Goal: Task Accomplishment & Management: Use online tool/utility

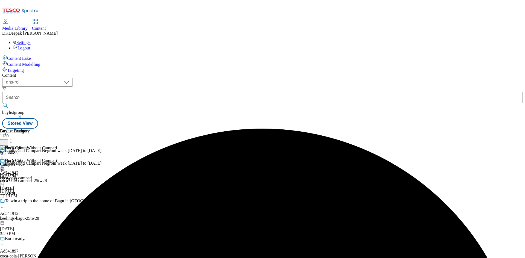
select select "ghs-[GEOGRAPHIC_DATA]"
click at [71, 78] on select "ghs-roi ghs-[GEOGRAPHIC_DATA]" at bounding box center [37, 82] width 70 height 9
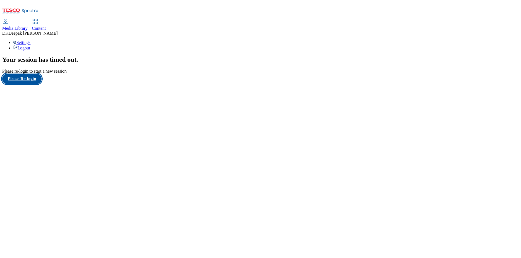
click at [42, 84] on button "Please Re-login" at bounding box center [21, 79] width 39 height 10
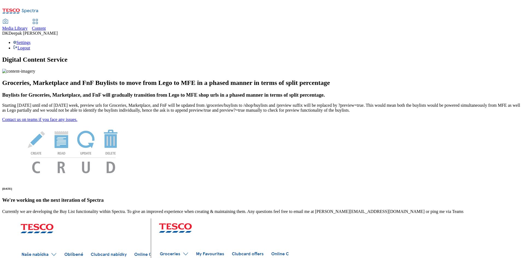
click at [37, 19] on use at bounding box center [35, 21] width 5 height 5
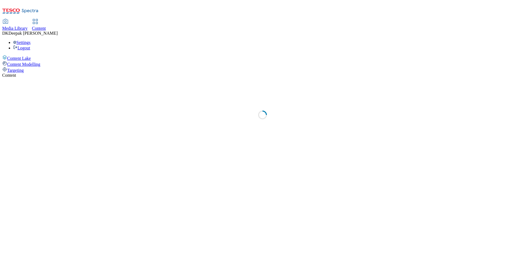
select select "ghs-[GEOGRAPHIC_DATA]"
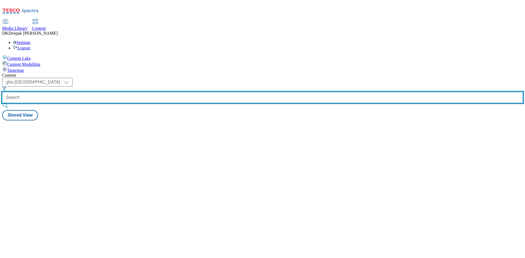
click at [131, 92] on input "text" at bounding box center [262, 97] width 521 height 11
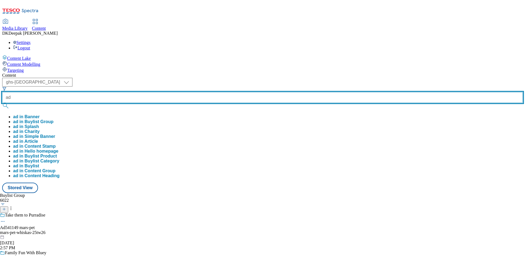
paste input "541814"
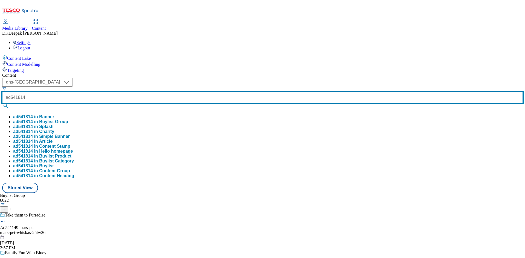
type input "ad541814"
click at [2, 103] on button "submit" at bounding box center [6, 105] width 8 height 5
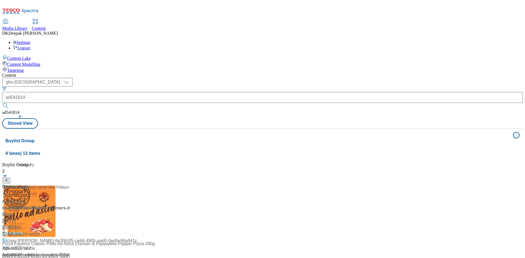
click at [71, 205] on div "/ mars-dolmio-25tw28 / mars" at bounding box center [36, 208] width 68 height 7
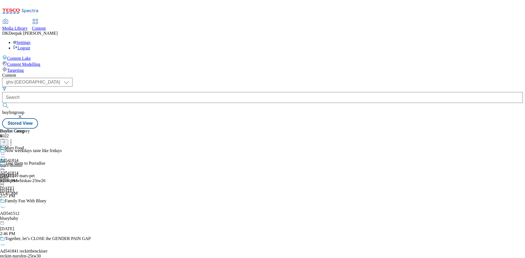
click at [5, 155] on icon at bounding box center [2, 157] width 5 height 5
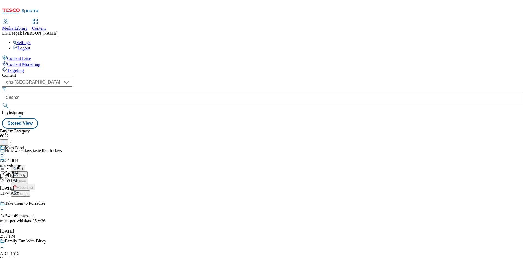
click at [25, 165] on button "Edit" at bounding box center [18, 168] width 14 height 6
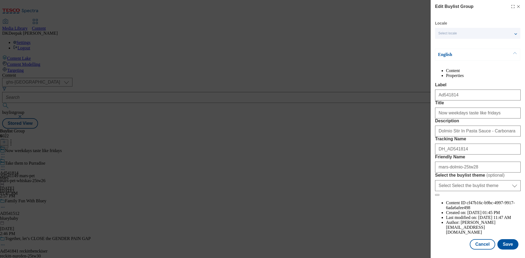
scroll to position [224, 0]
click at [371, 132] on div "Edit Buylist Group Locale Select locale English Welsh English Content Propertie…" at bounding box center [262, 129] width 525 height 258
click at [481, 244] on button "Cancel" at bounding box center [482, 244] width 25 height 10
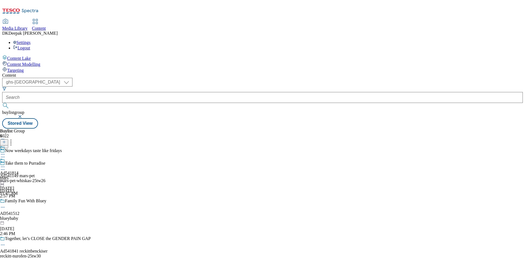
click at [19, 176] on div "mars" at bounding box center [9, 178] width 19 height 5
click at [5, 164] on icon at bounding box center [2, 166] width 5 height 5
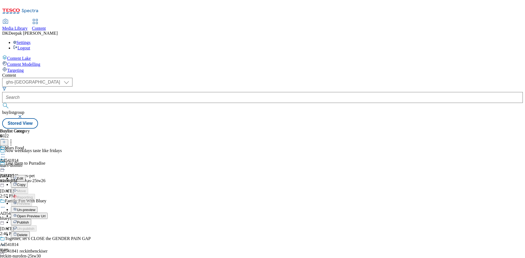
click at [25, 175] on button "Edit" at bounding box center [18, 178] width 14 height 6
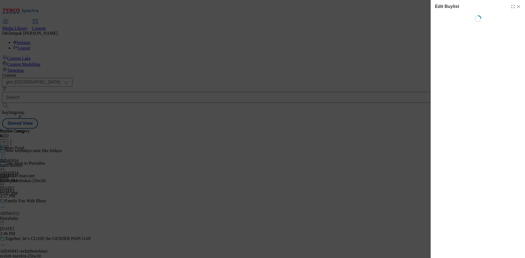
select select "tactical"
select select "supplier funded short term 1-3 weeks"
select select "dunnhumby"
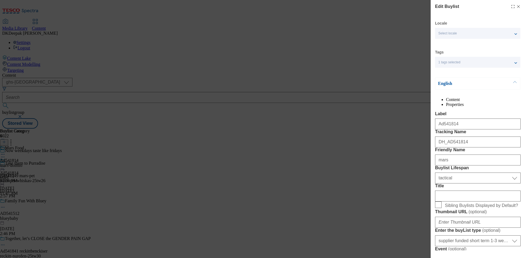
select select "Banner"
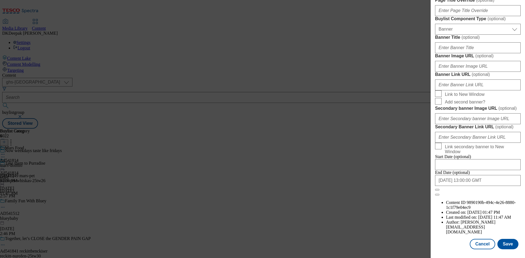
scroll to position [566, 0]
click at [480, 243] on button "Cancel" at bounding box center [482, 244] width 25 height 10
select select "tactical"
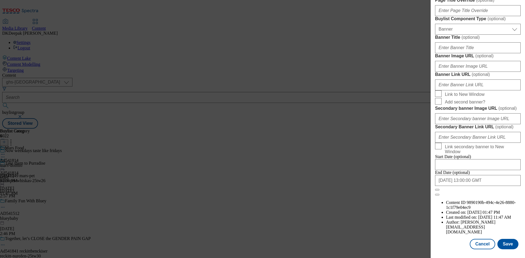
select select "supplier funded short term 1-3 weeks"
select select "dunnhumby"
select select "Banner"
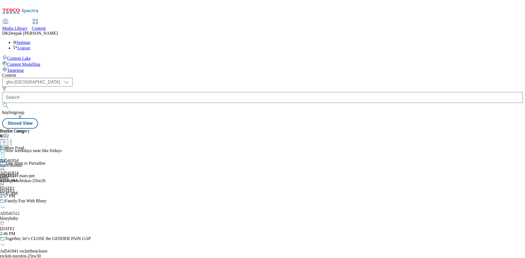
click at [30, 163] on div "mars-dolmio" at bounding box center [15, 165] width 30 height 5
click at [5, 164] on icon at bounding box center [2, 166] width 5 height 5
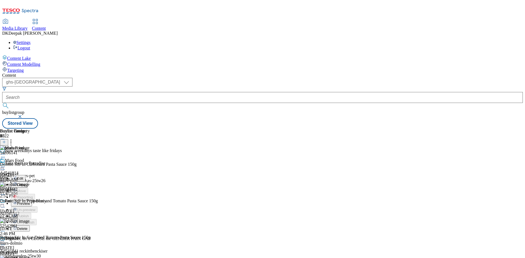
click at [25, 175] on button "Edit" at bounding box center [18, 178] width 14 height 6
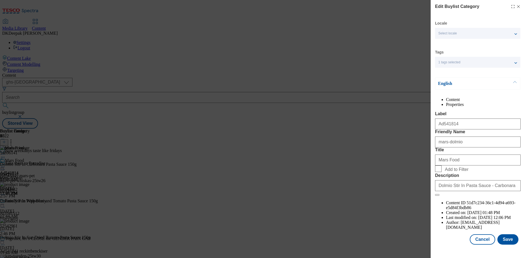
scroll to position [11, 0]
click at [485, 245] on button "Cancel" at bounding box center [482, 240] width 25 height 10
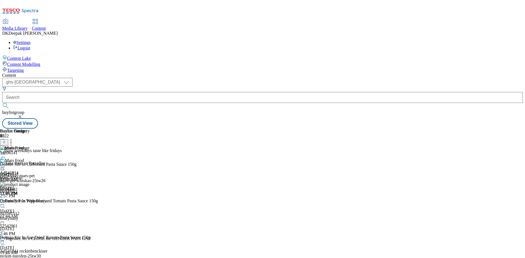
scroll to position [0, 0]
click at [5, 164] on icon at bounding box center [2, 166] width 5 height 5
click at [30, 202] on span "Preview" at bounding box center [23, 204] width 13 height 4
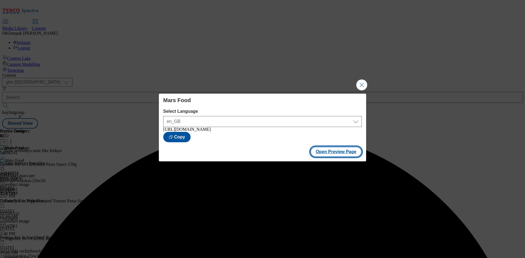
click at [331, 157] on button "Open Preview Page" at bounding box center [336, 152] width 52 height 10
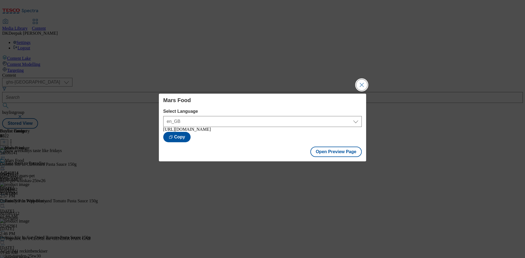
click at [362, 85] on button "Close Modal" at bounding box center [361, 85] width 11 height 11
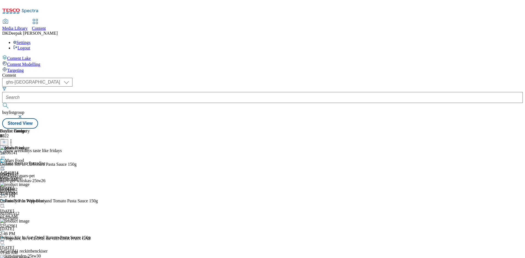
click at [6, 140] on icon at bounding box center [4, 142] width 4 height 4
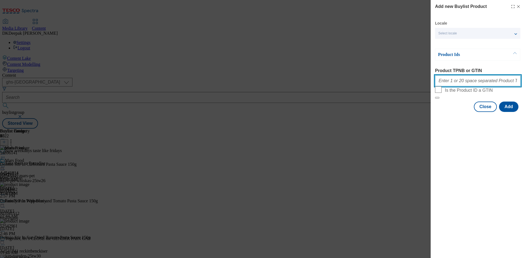
click at [452, 85] on input "Product TPNB or GTIN" at bounding box center [478, 80] width 86 height 11
paste input "93210422 54896141 53142442 52542961 53142315 72162182 91710571 89250072 8943062…"
type input "93210422 54896141 53142442 52542961 53142315 72162182 91710571 89250072 8943062…"
click at [512, 112] on button "Add" at bounding box center [508, 107] width 19 height 10
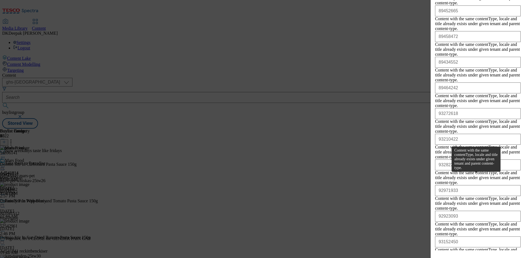
scroll to position [2117, 0]
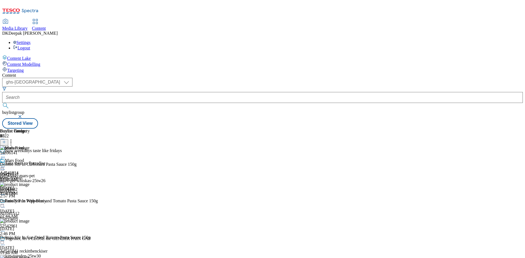
click at [5, 164] on icon at bounding box center [2, 166] width 5 height 5
click at [45, 214] on span "Open Preview Url" at bounding box center [31, 216] width 28 height 4
